Goal: Task Accomplishment & Management: Use online tool/utility

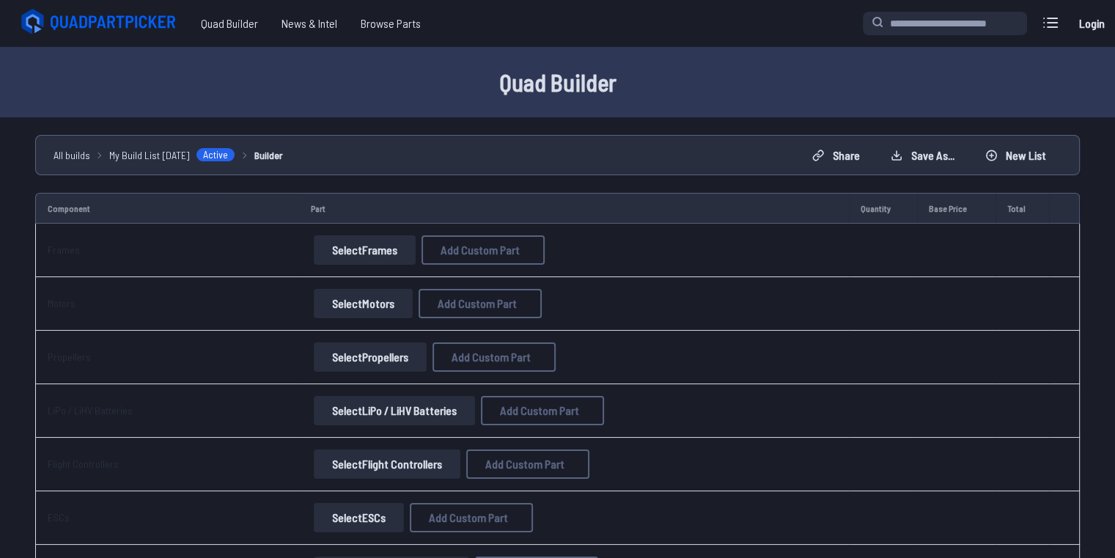
scroll to position [73, 0]
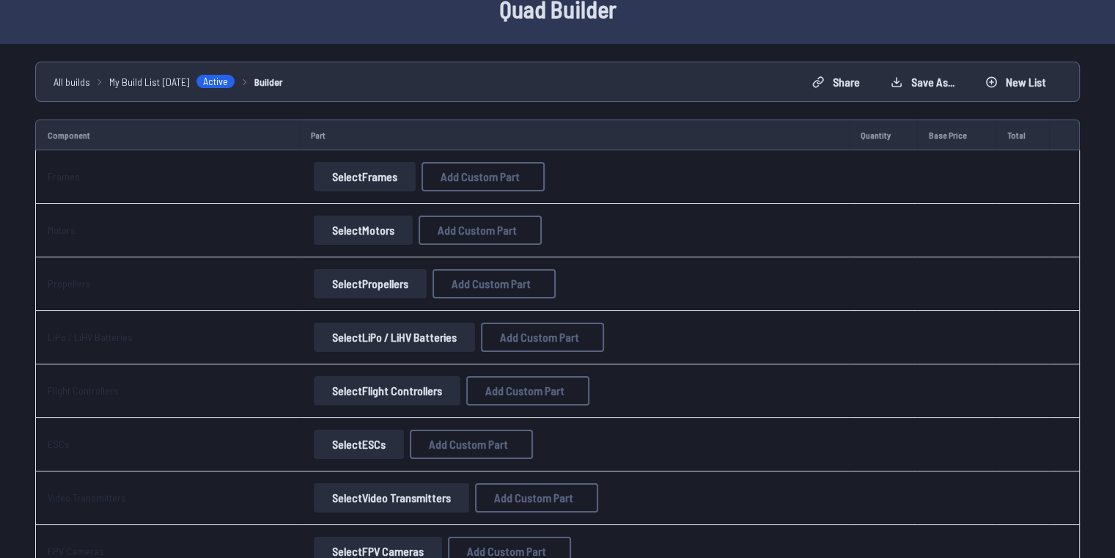
click at [346, 185] on button "Select Frames" at bounding box center [365, 176] width 102 height 29
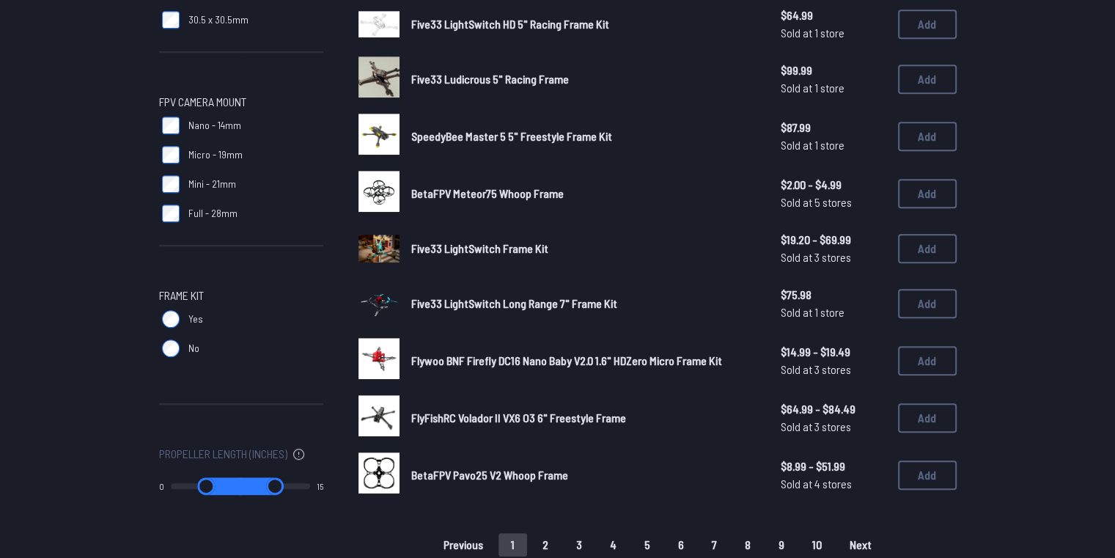
scroll to position [809, 11]
click at [508, 131] on span "SpeedyBee Master 5 5" Freestyle Frame Kit" at bounding box center [511, 137] width 201 height 14
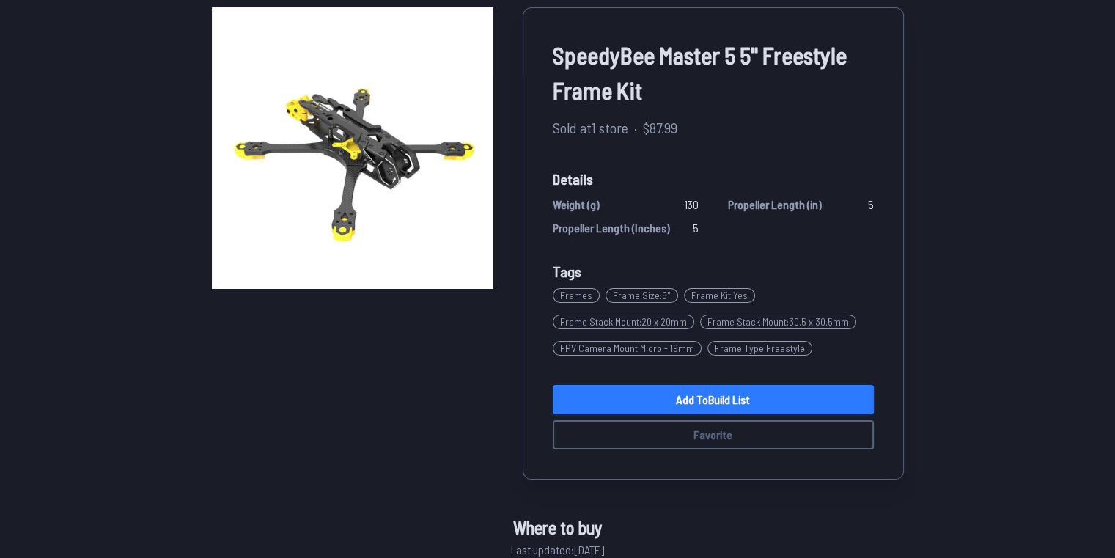
scroll to position [111, 11]
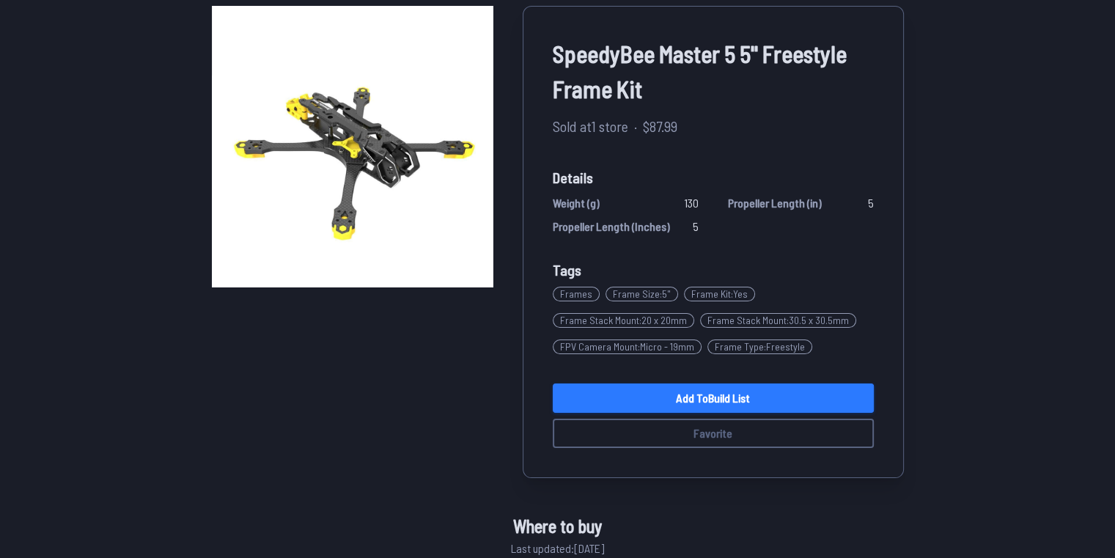
click at [689, 402] on link "Add to Build List" at bounding box center [713, 397] width 321 height 29
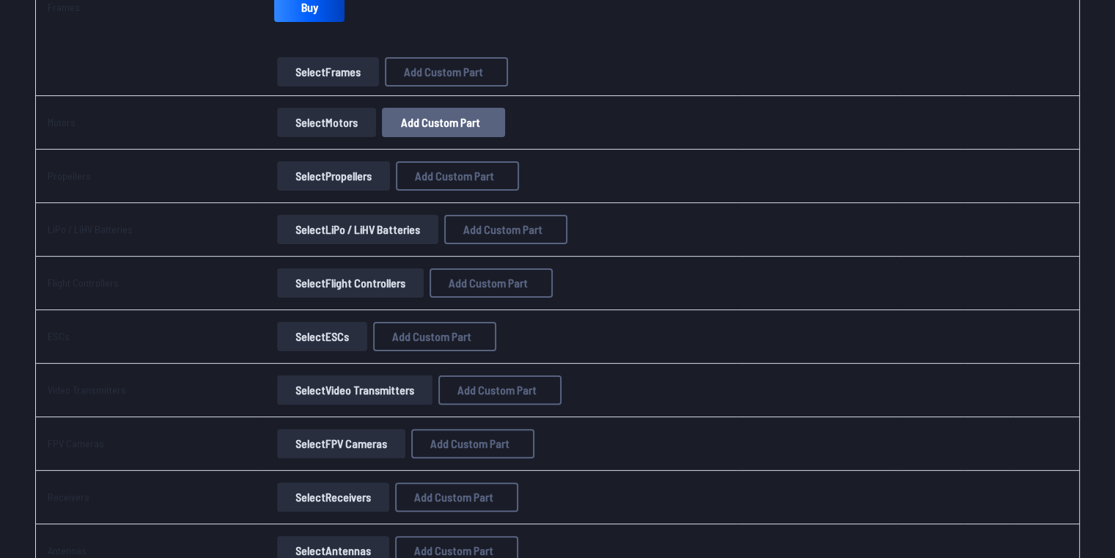
scroll to position [299, 0]
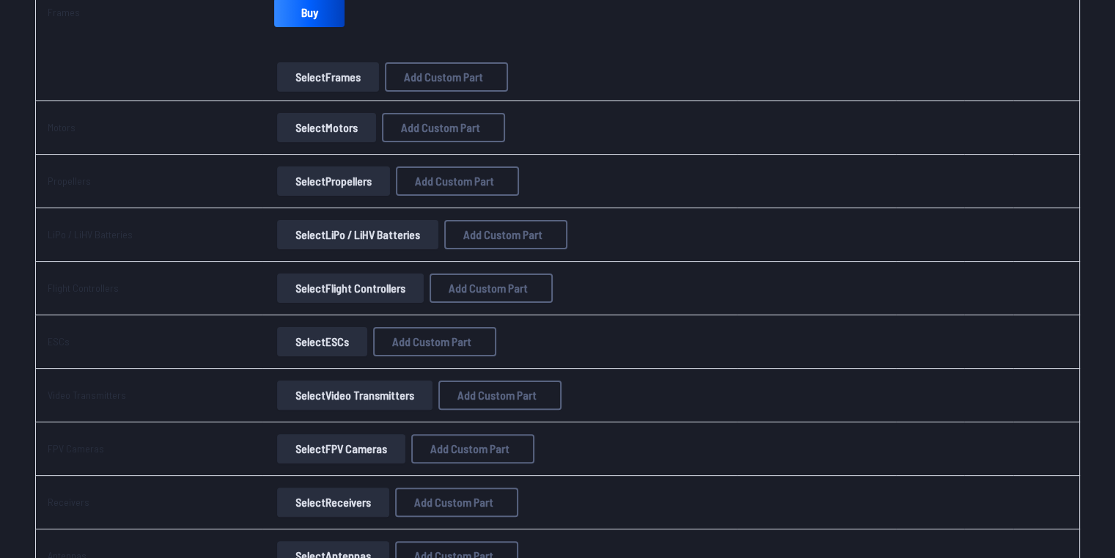
click at [301, 125] on button "Select Motors" at bounding box center [326, 127] width 99 height 29
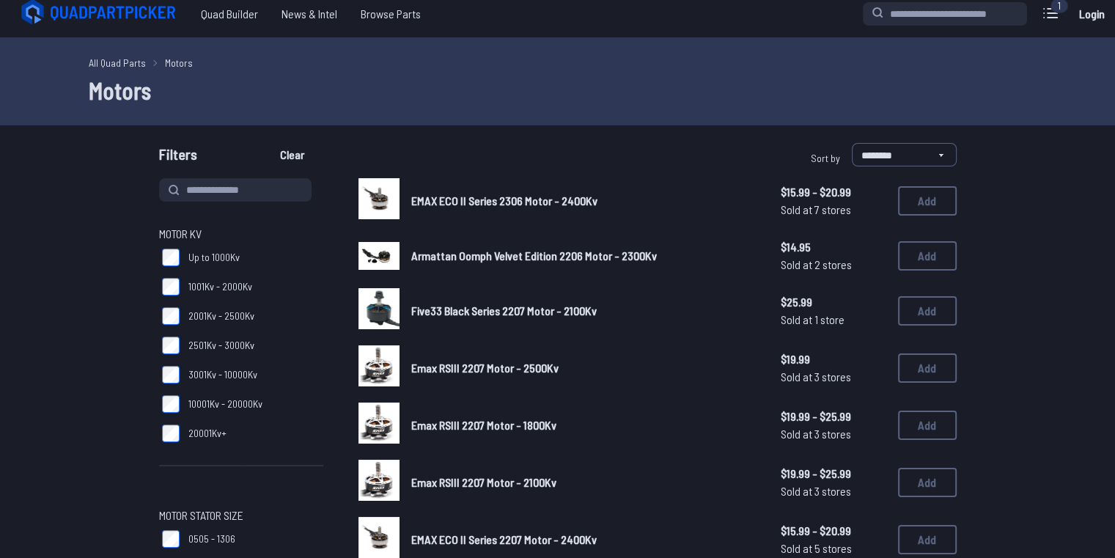
scroll to position [4, 0]
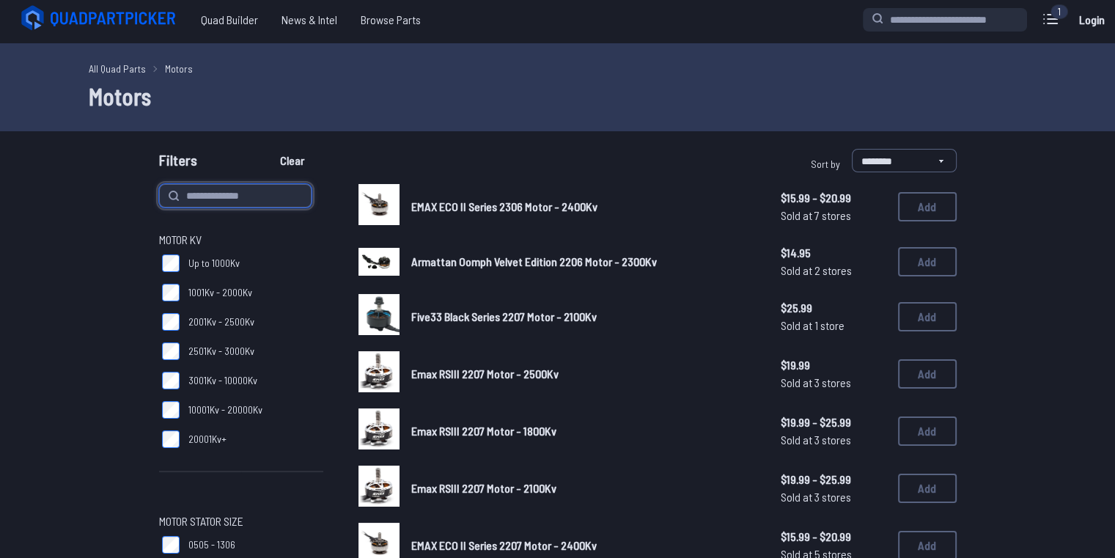
click at [214, 191] on input at bounding box center [235, 195] width 152 height 23
type input "*********"
click at [268, 149] on button "Clear" at bounding box center [292, 160] width 49 height 23
type input "*********"
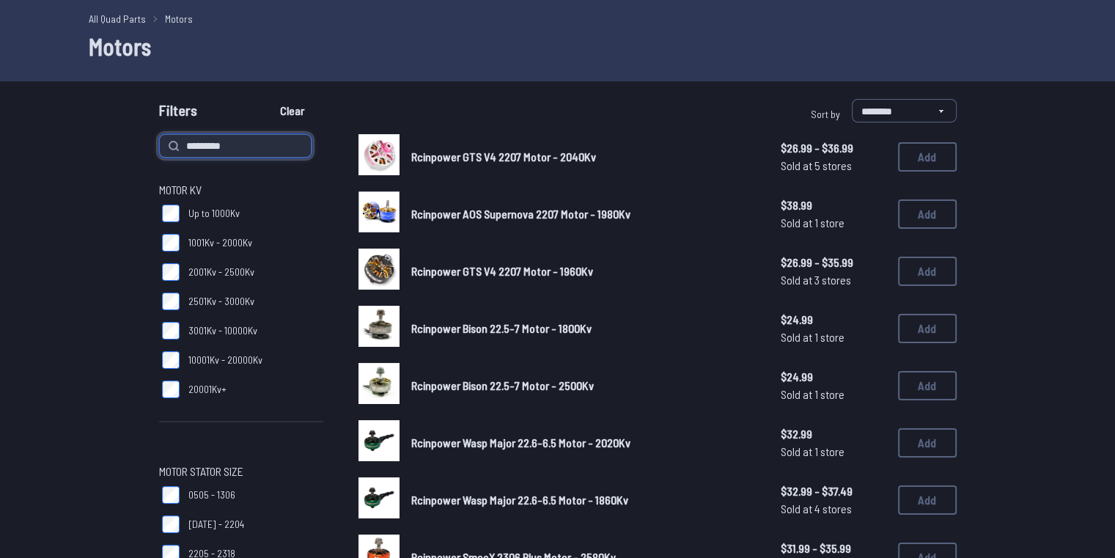
scroll to position [53, 0]
drag, startPoint x: 229, startPoint y: 144, endPoint x: 106, endPoint y: 137, distance: 123.3
type input "****"
click at [268, 100] on button "Clear" at bounding box center [292, 111] width 49 height 23
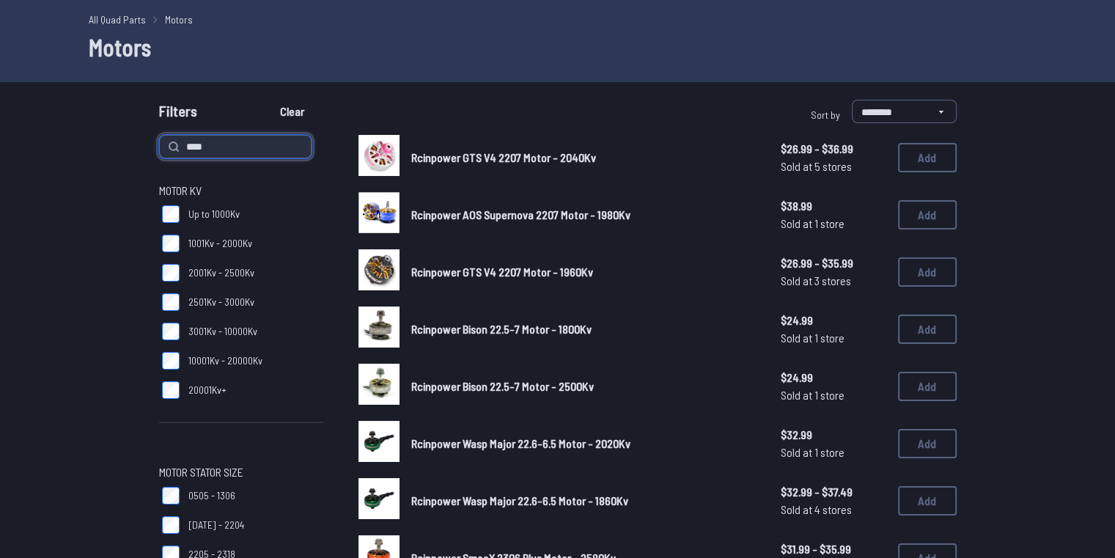
type input "****"
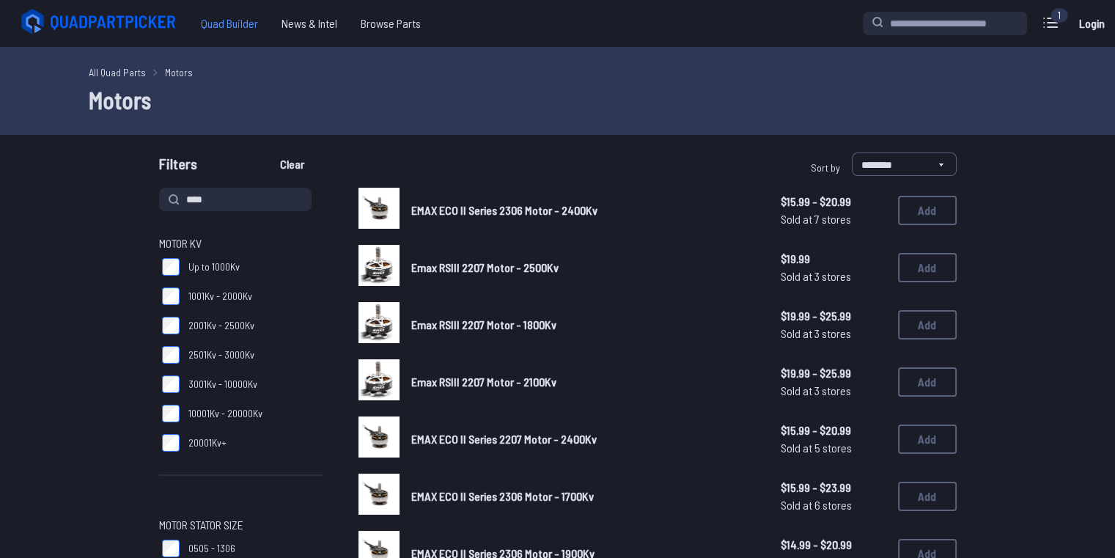
click at [226, 27] on span "Quad Builder" at bounding box center [229, 23] width 81 height 29
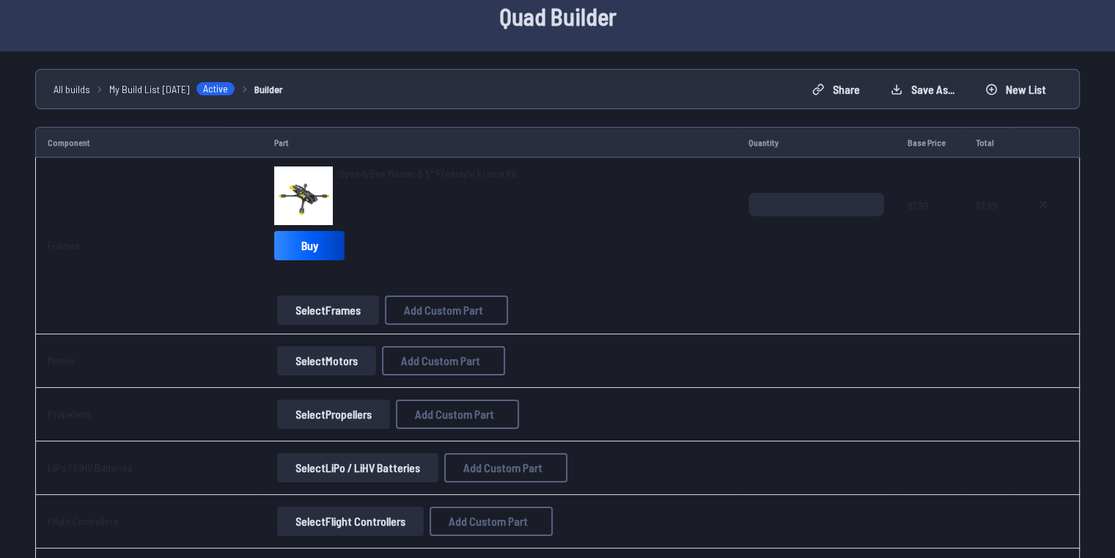
scroll to position [0, 3]
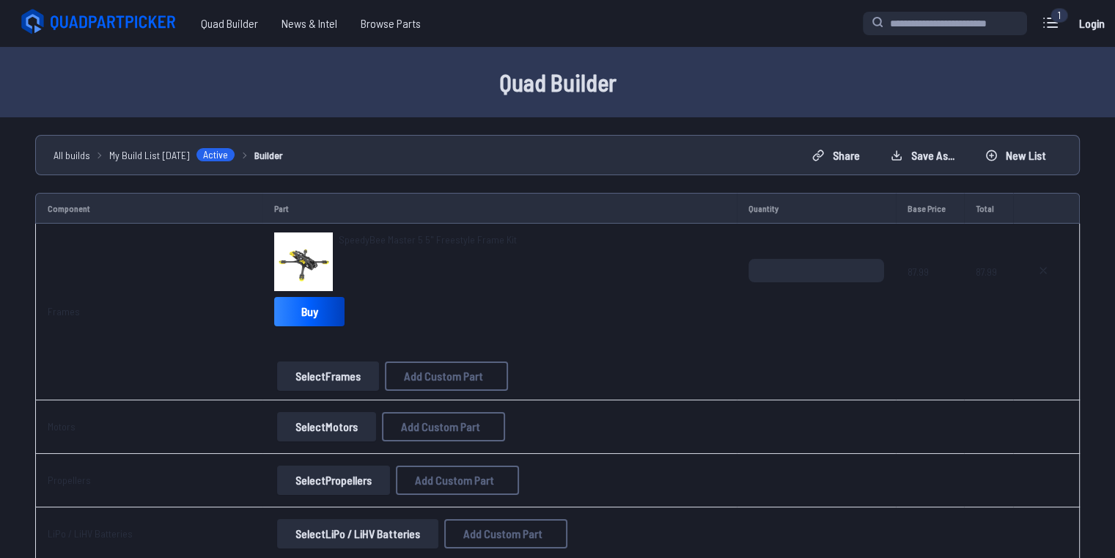
click at [528, 81] on h1 "Quad Builder" at bounding box center [558, 82] width 938 height 35
click at [551, 81] on h1 "Quad Builder" at bounding box center [558, 82] width 938 height 35
click at [622, 317] on div "SpeedyBee Master 5 5" Freestyle Frame Kit Buy" at bounding box center [499, 282] width 451 height 100
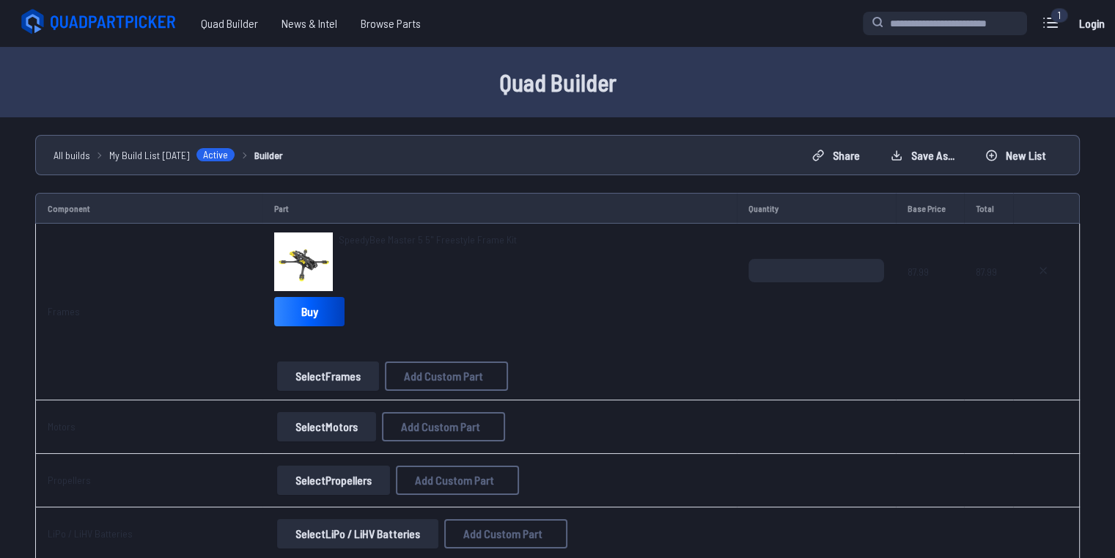
click at [532, 327] on div "SpeedyBee Master 5 5" Freestyle Frame Kit Buy" at bounding box center [499, 282] width 451 height 100
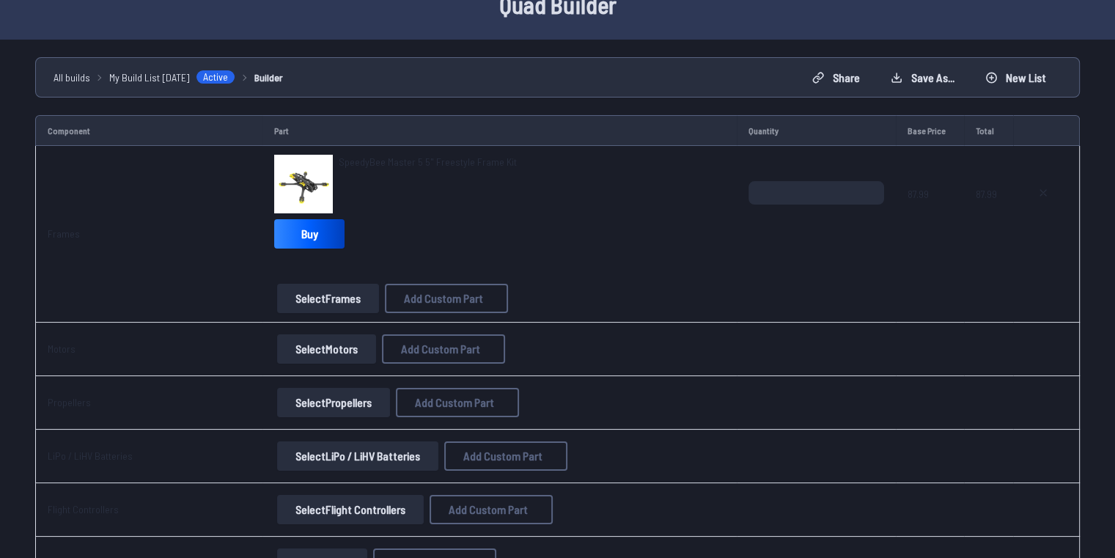
scroll to position [0, 0]
